Goal: Find contact information: Find contact information

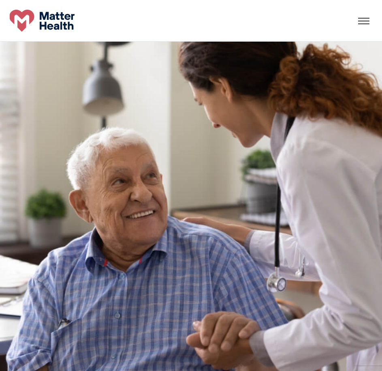
click at [354, 23] on div "What We Do Who We Are FAQ Careers Contact Us" at bounding box center [191, 21] width 382 height 22
click at [369, 21] on div at bounding box center [364, 21] width 16 height 12
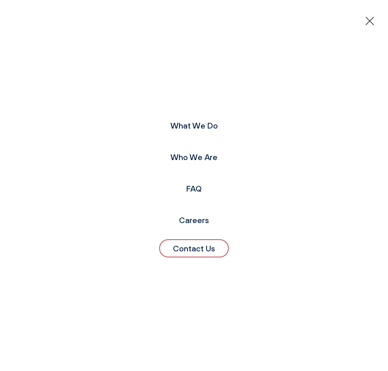
click at [209, 163] on li "Who We Are" at bounding box center [194, 157] width 60 height 19
click at [209, 160] on link "Who We Are" at bounding box center [193, 157] width 47 height 10
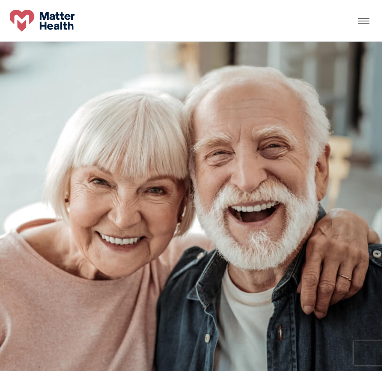
click at [365, 8] on header "What We Do Who We Are FAQ Careers Contact Us" at bounding box center [191, 21] width 382 height 42
click at [365, 14] on div "What We Do Who We Are FAQ Careers Contact Us" at bounding box center [191, 21] width 382 height 22
click at [363, 25] on div at bounding box center [364, 21] width 16 height 12
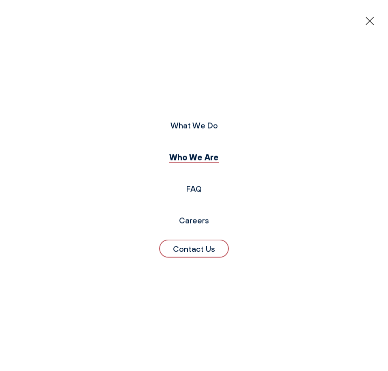
click at [185, 250] on link "Contact Us" at bounding box center [194, 249] width 70 height 18
